Goal: Navigation & Orientation: Find specific page/section

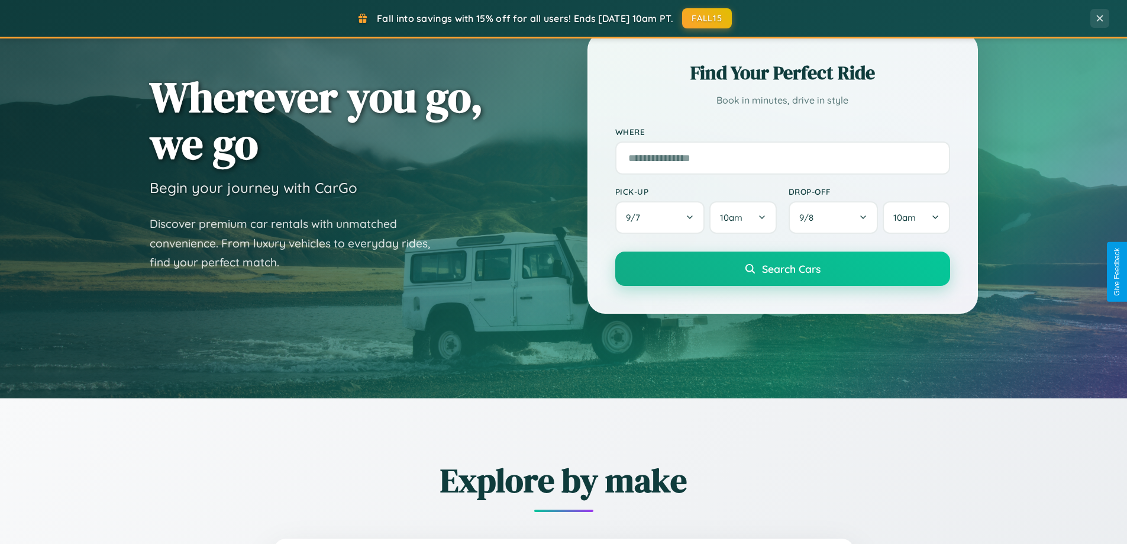
scroll to position [814, 0]
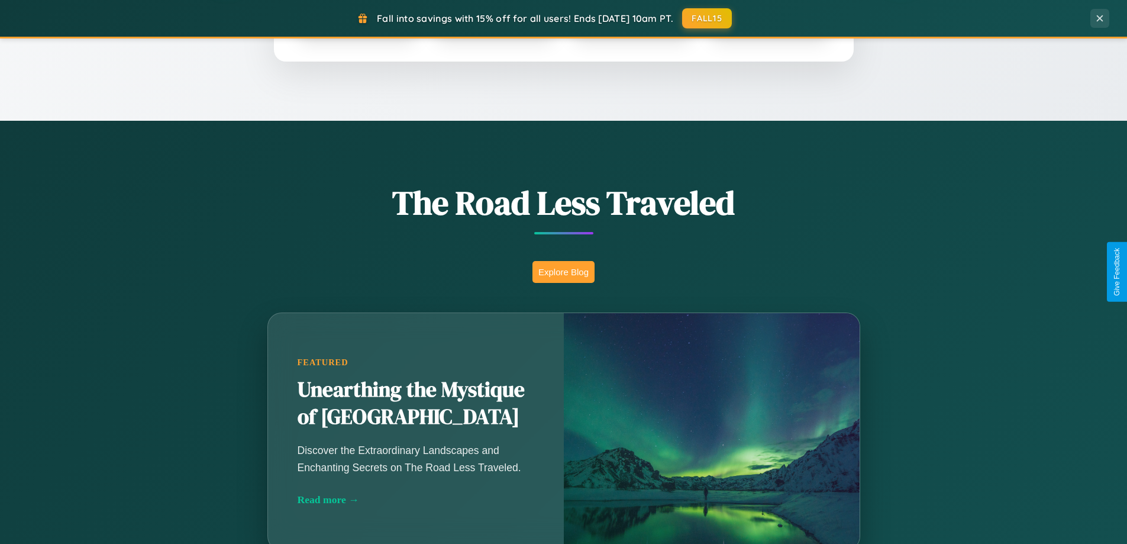
click at [563, 272] on button "Explore Blog" at bounding box center [563, 272] width 62 height 22
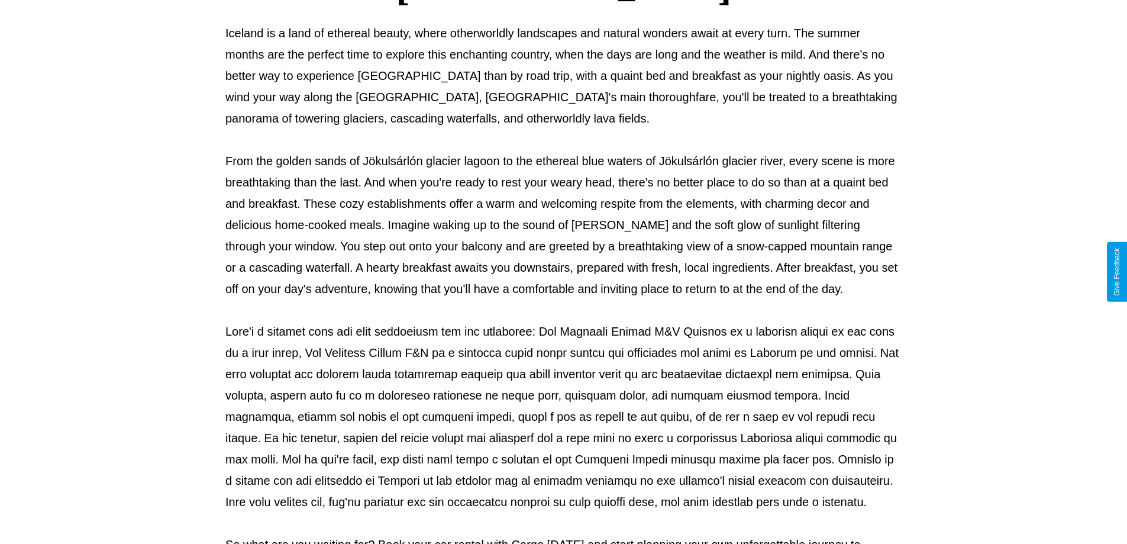
scroll to position [383, 0]
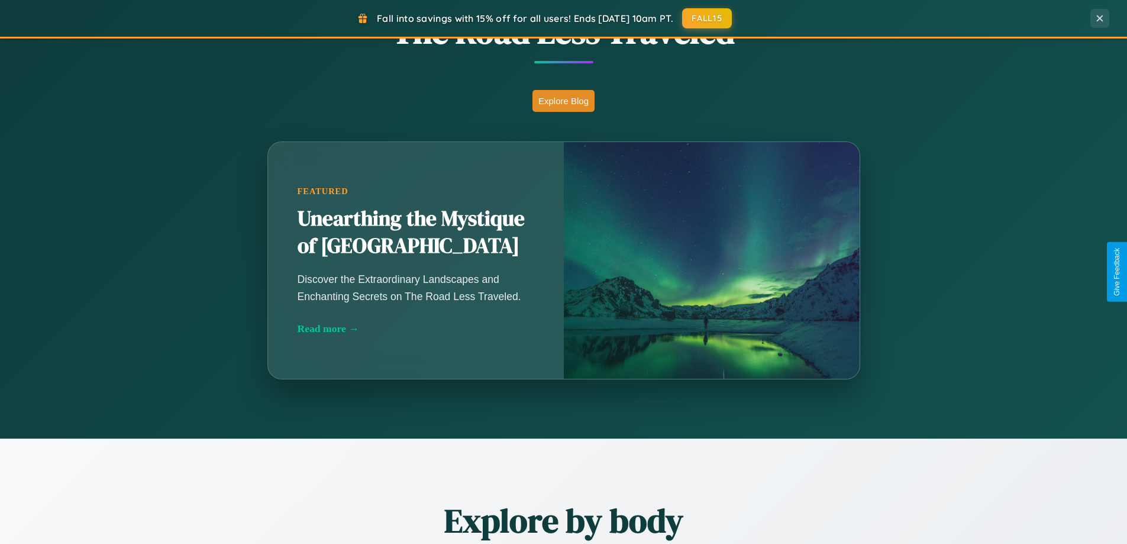
scroll to position [2277, 0]
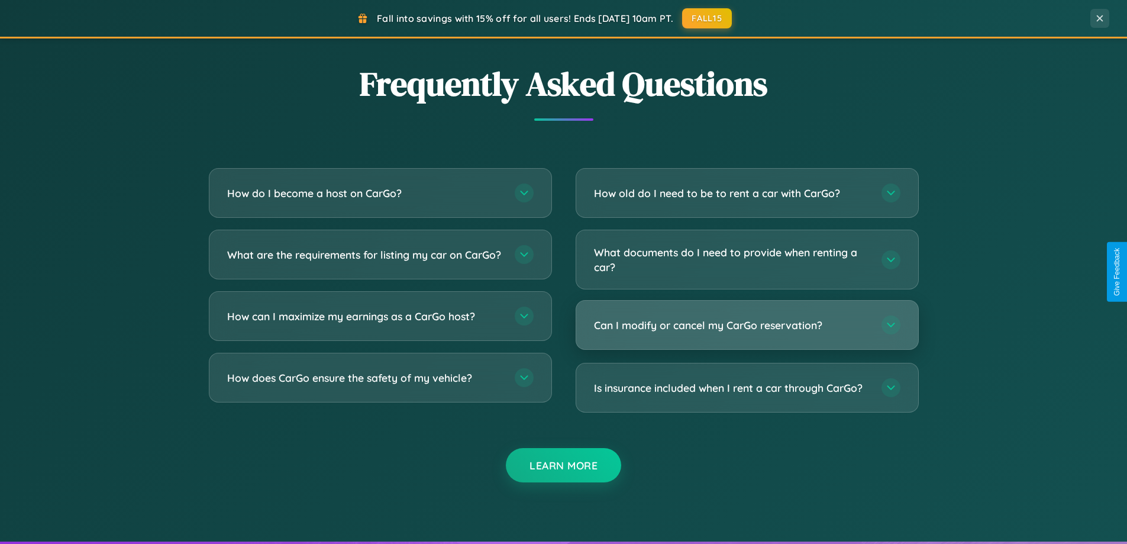
click at [747, 325] on h3 "Can I modify or cancel my CarGo reservation?" at bounding box center [732, 325] width 276 height 15
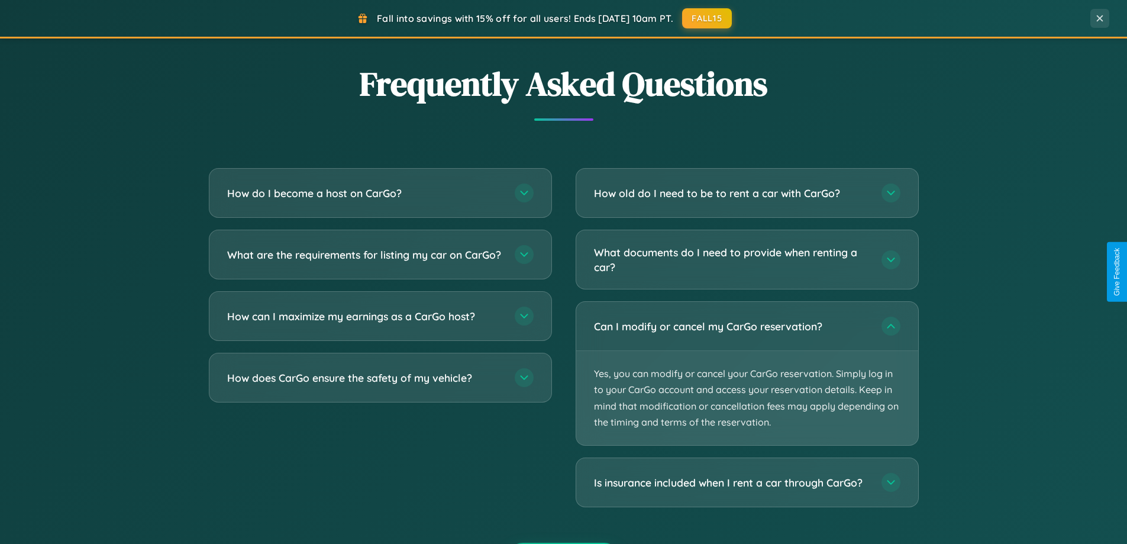
scroll to position [0, 0]
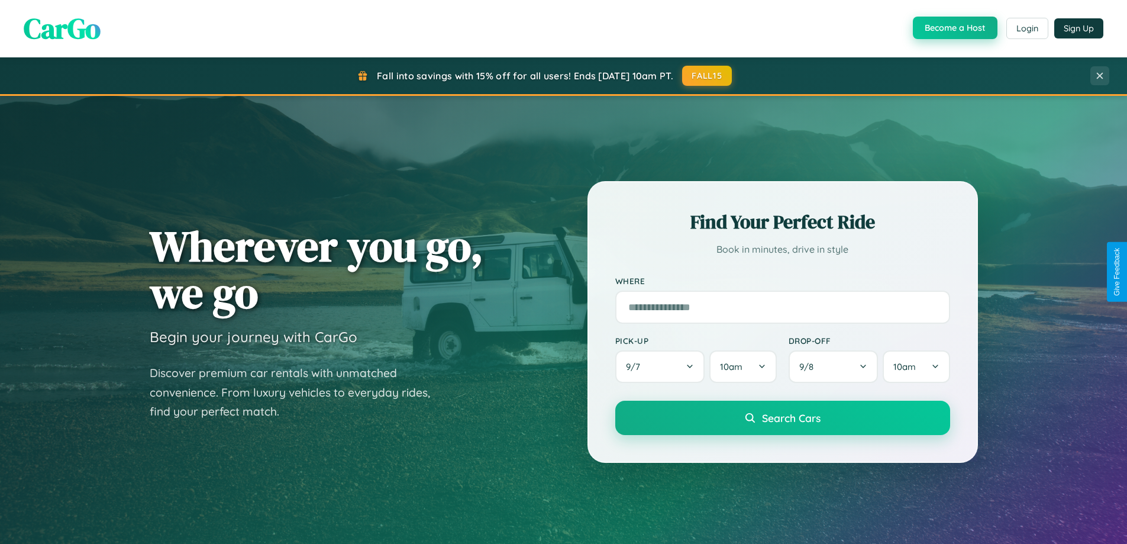
click at [954, 28] on button "Become a Host" at bounding box center [955, 28] width 85 height 22
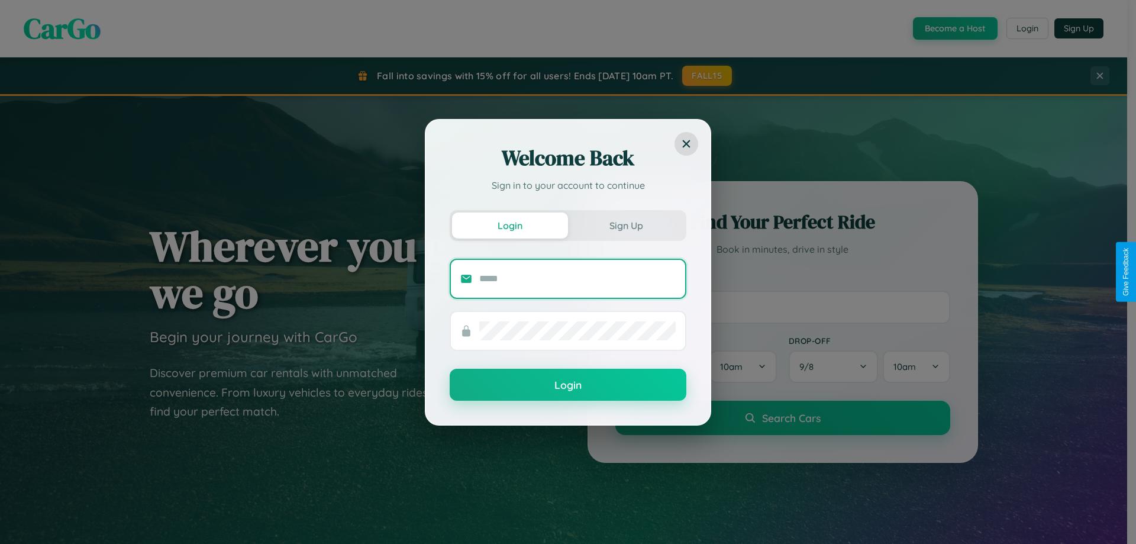
click at [577, 278] on input "text" at bounding box center [577, 278] width 196 height 19
type input "**********"
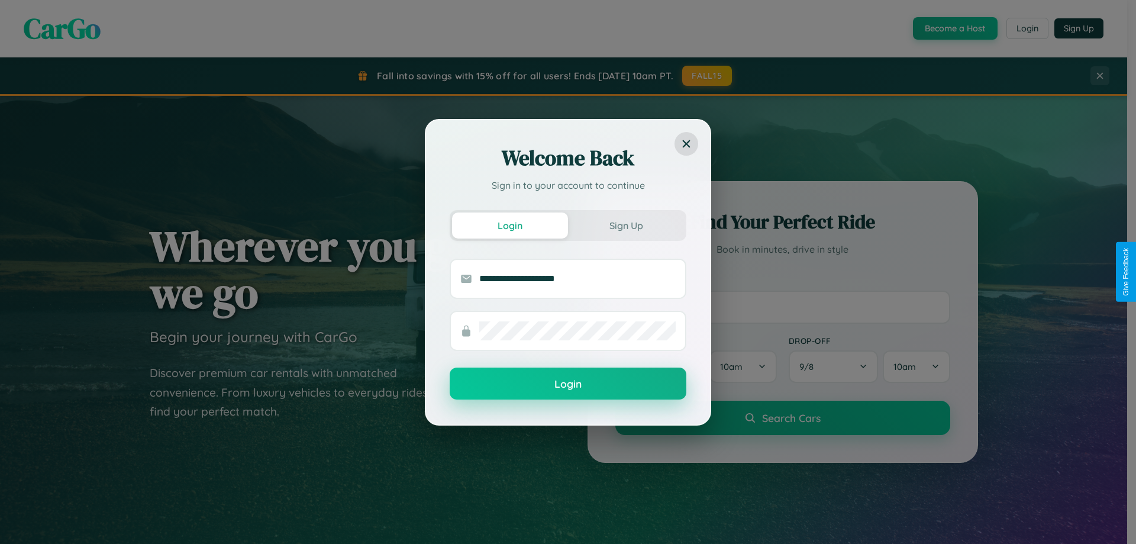
click at [568, 384] on button "Login" at bounding box center [568, 383] width 237 height 32
